Goal: Task Accomplishment & Management: Use online tool/utility

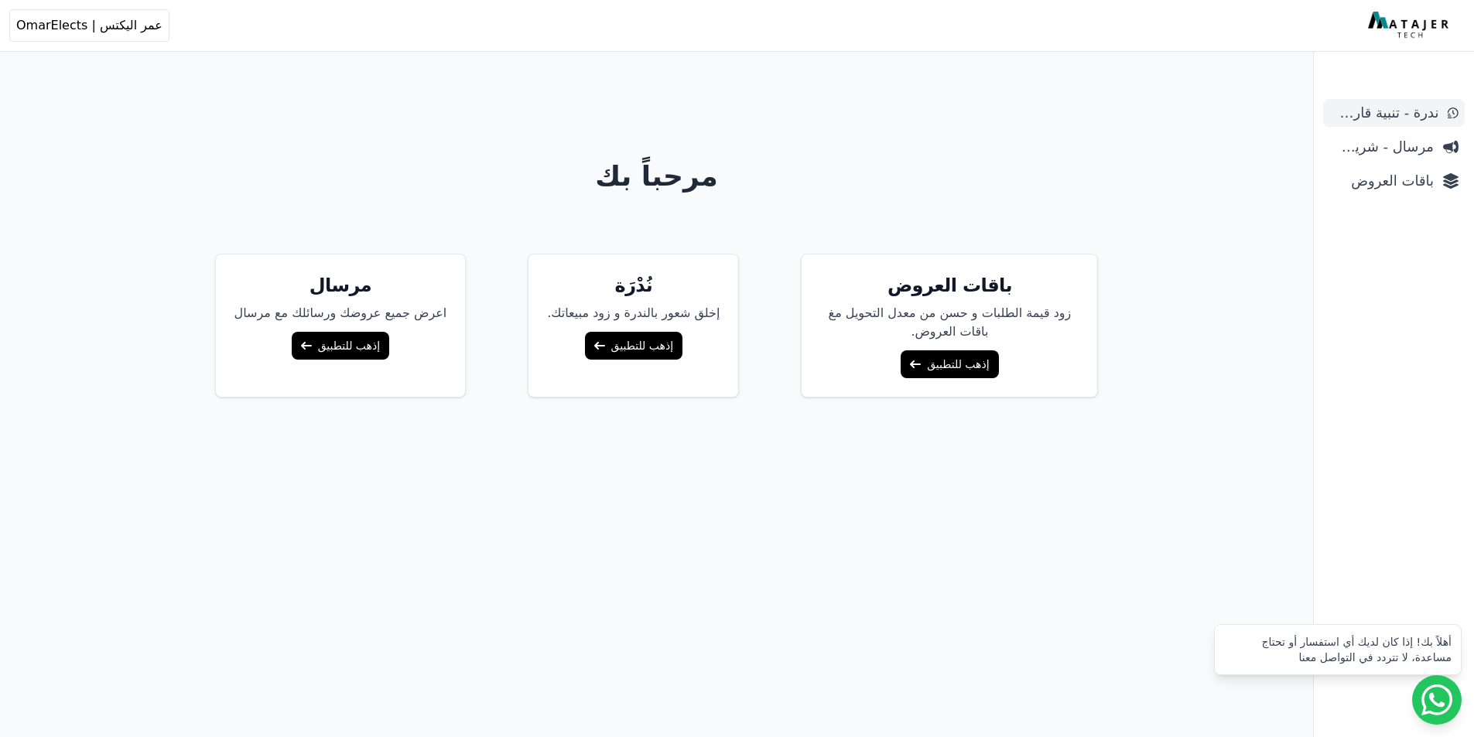
click at [1353, 104] on span "ندرة - تنبية قارب علي النفاذ" at bounding box center [1383, 113] width 109 height 22
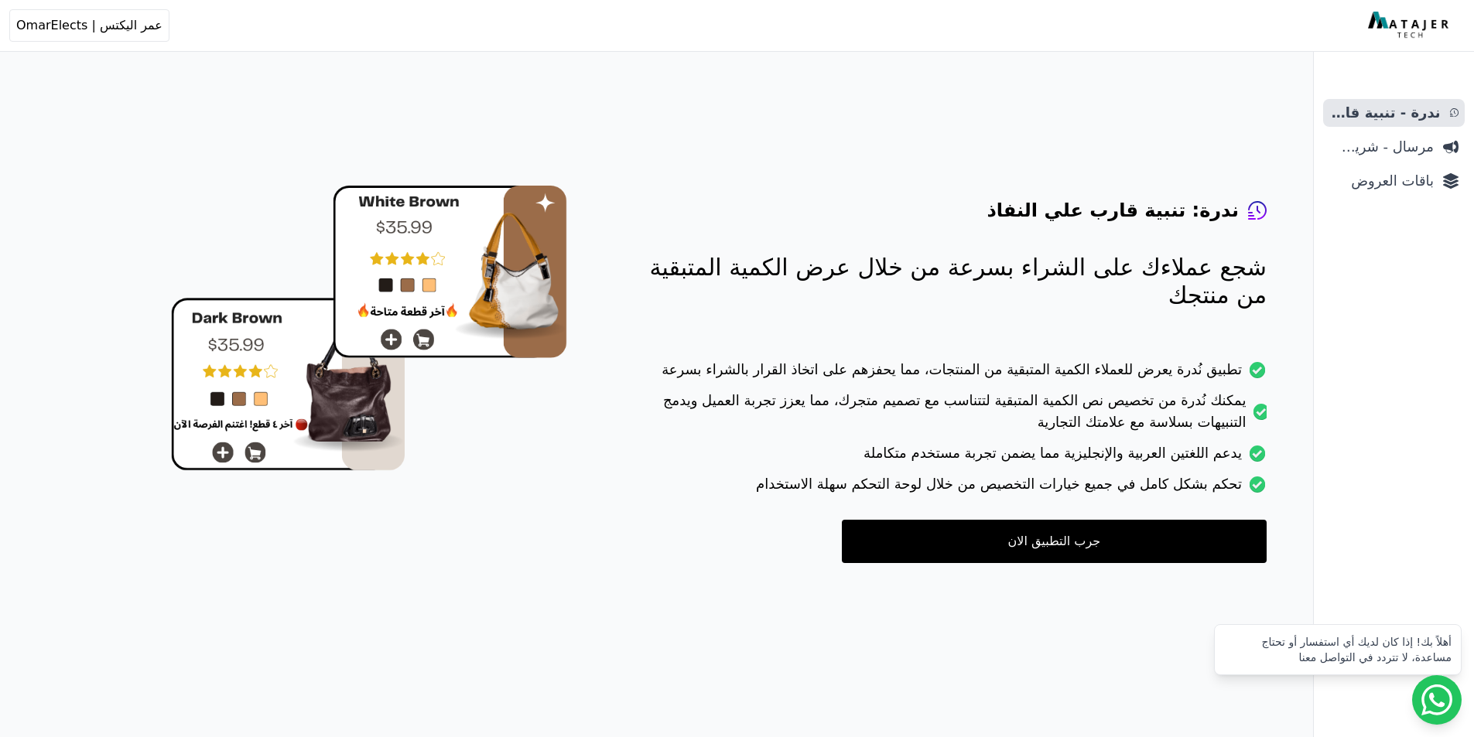
drag, startPoint x: 1064, startPoint y: 555, endPoint x: 1030, endPoint y: 539, distance: 37.0
click at [1064, 556] on link "جرب التطبيق الان" at bounding box center [1054, 541] width 425 height 43
drag, startPoint x: 987, startPoint y: 529, endPoint x: 950, endPoint y: 522, distance: 37.8
click at [988, 529] on link "جرب التطبيق الان" at bounding box center [1054, 541] width 425 height 43
click at [1406, 177] on span "باقات العروض" at bounding box center [1381, 181] width 104 height 22
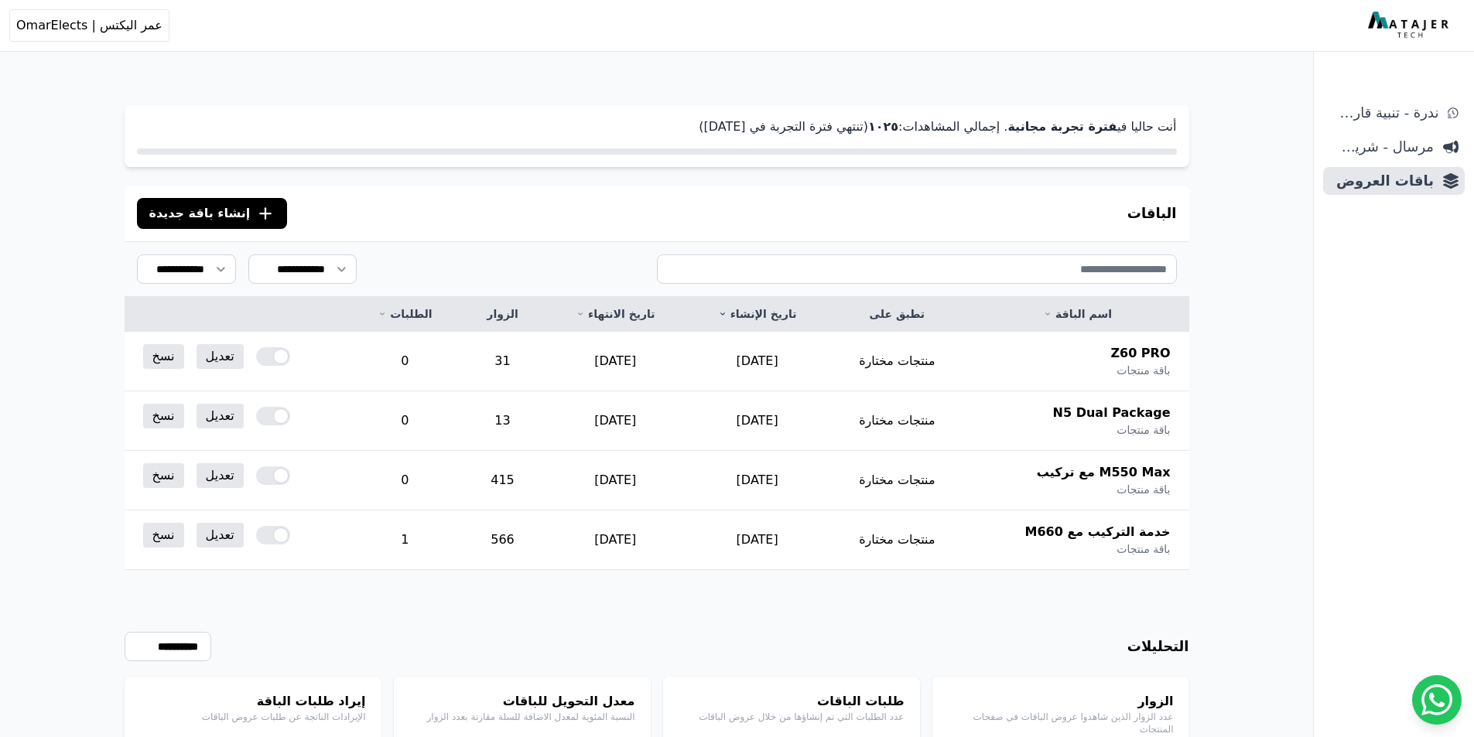
click at [217, 231] on div "الباقات .cls-1{fill:none;stroke:#fff;stroke-linecap:round;stroke-linejoin:round…" at bounding box center [657, 214] width 1064 height 56
click at [224, 217] on span "إنشاء باقة جديدة" at bounding box center [199, 213] width 101 height 19
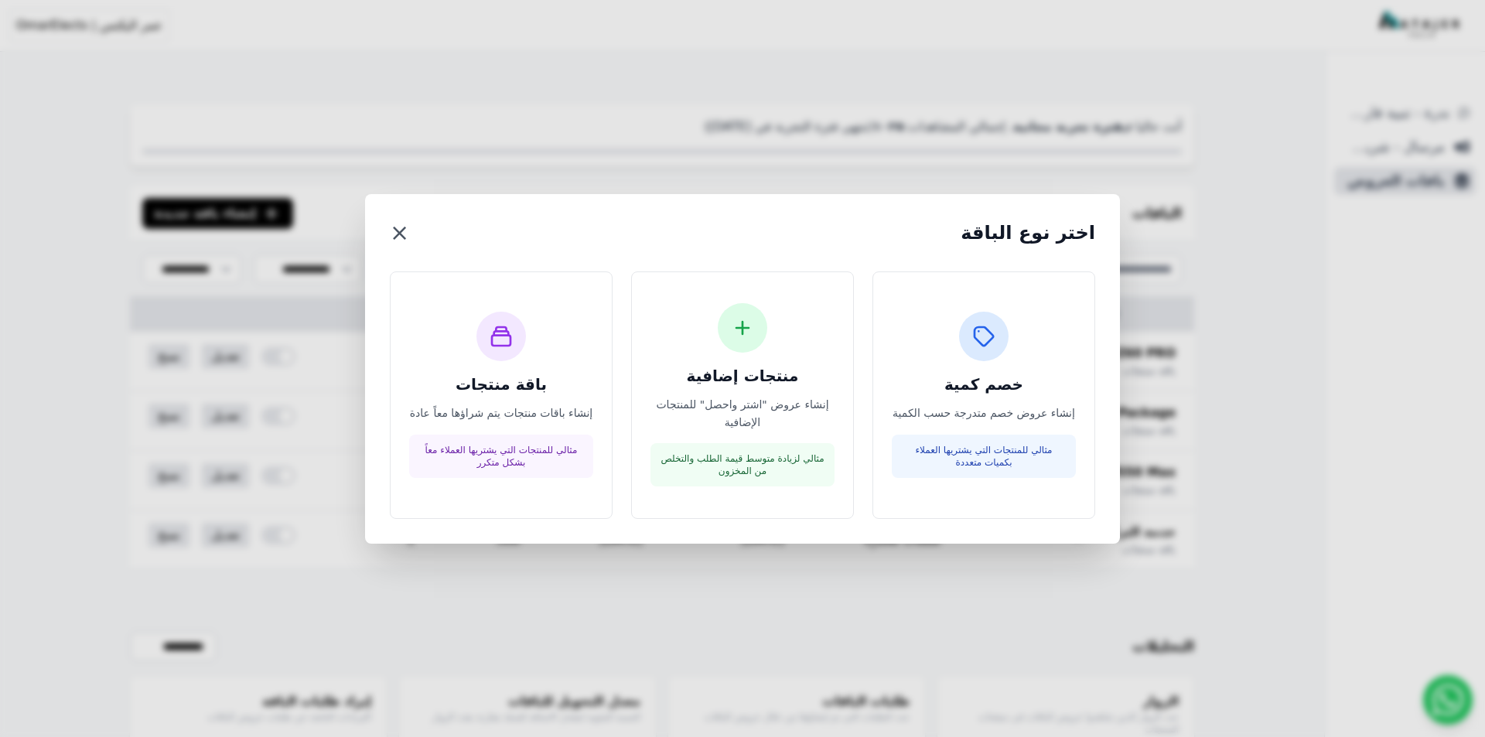
click at [395, 239] on button "×" at bounding box center [399, 233] width 19 height 28
